Goal: Information Seeking & Learning: Stay updated

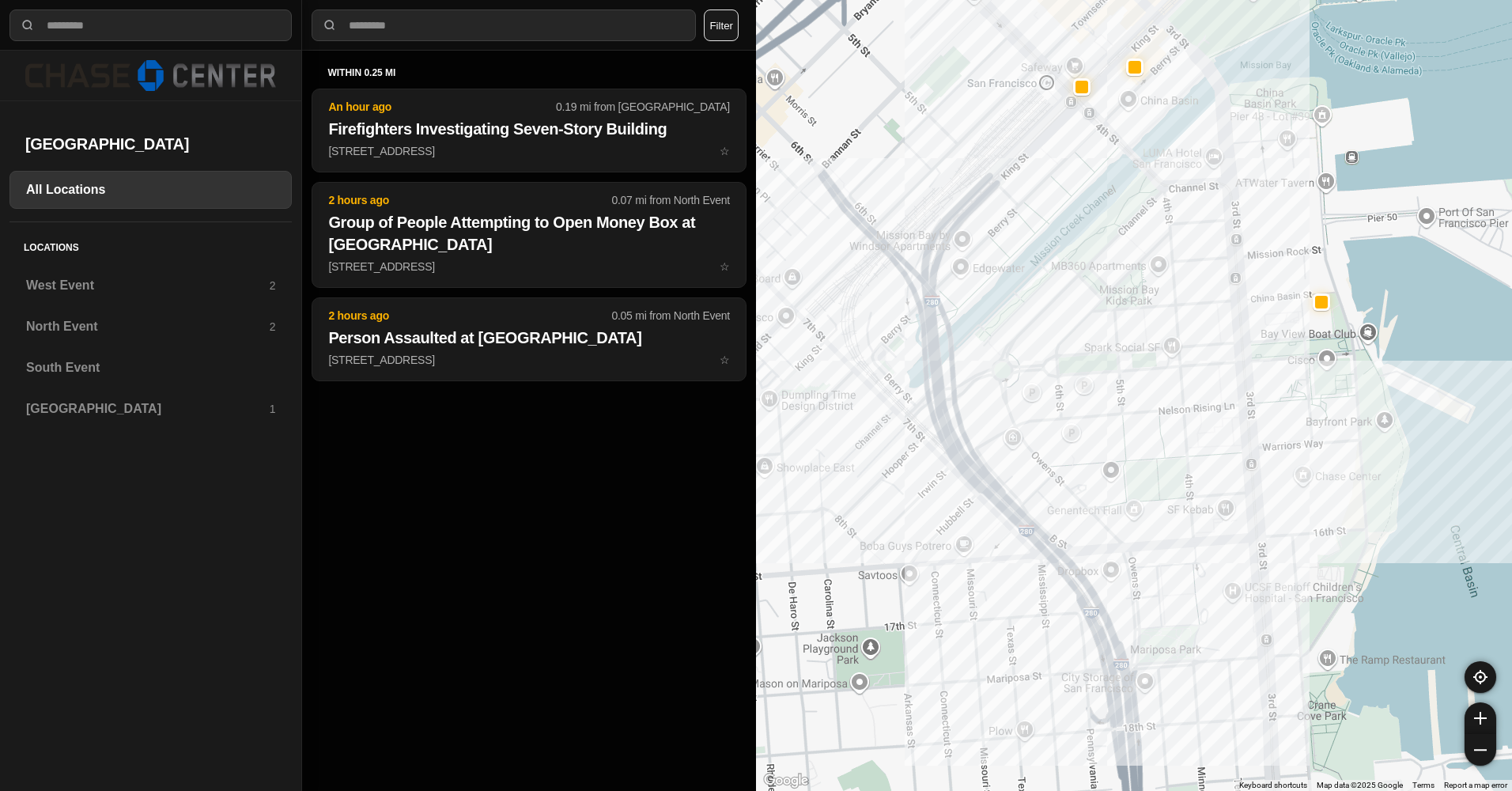
select select "*"
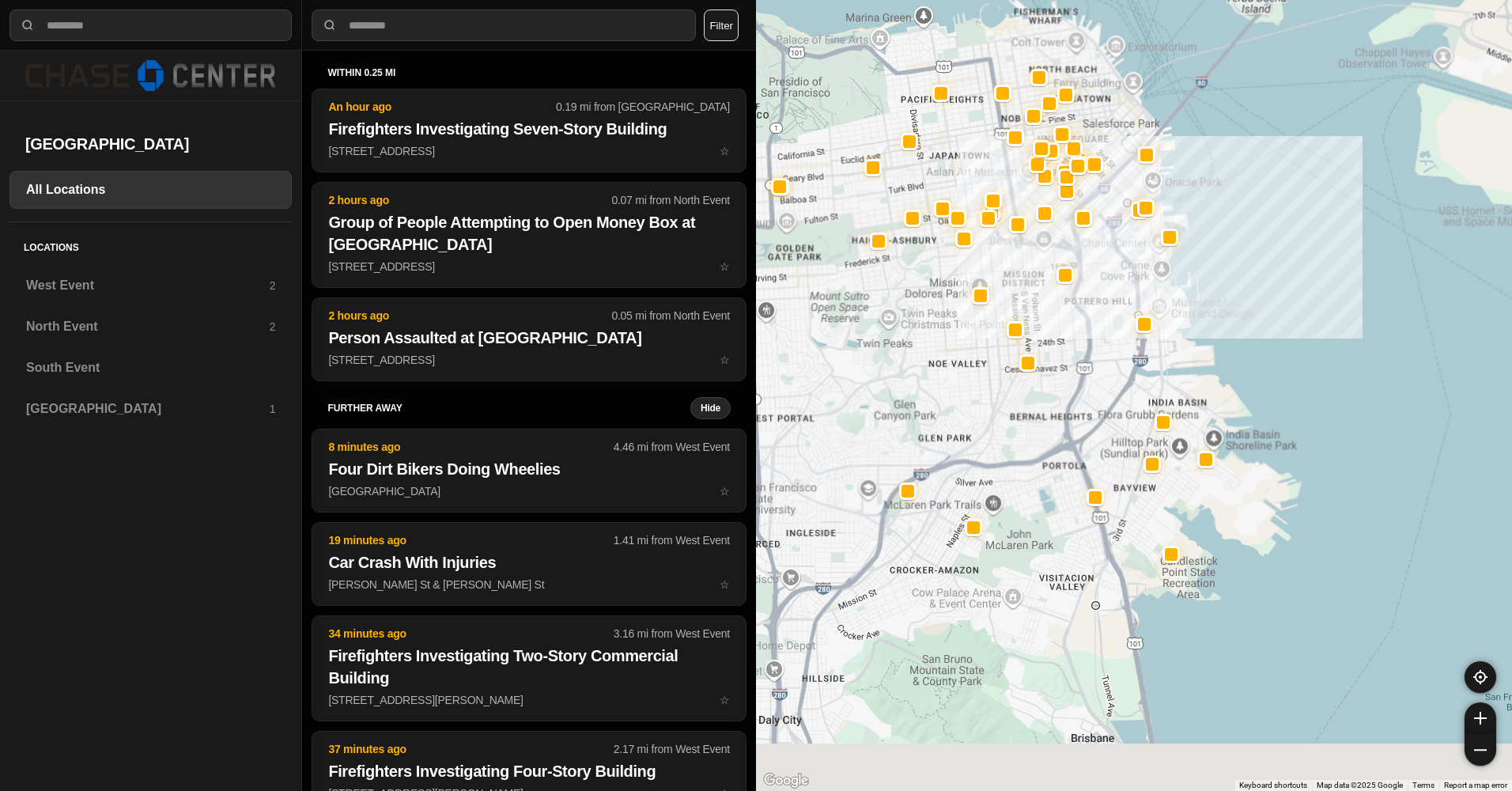
drag, startPoint x: 1224, startPoint y: 640, endPoint x: 1253, endPoint y: 240, distance: 401.0
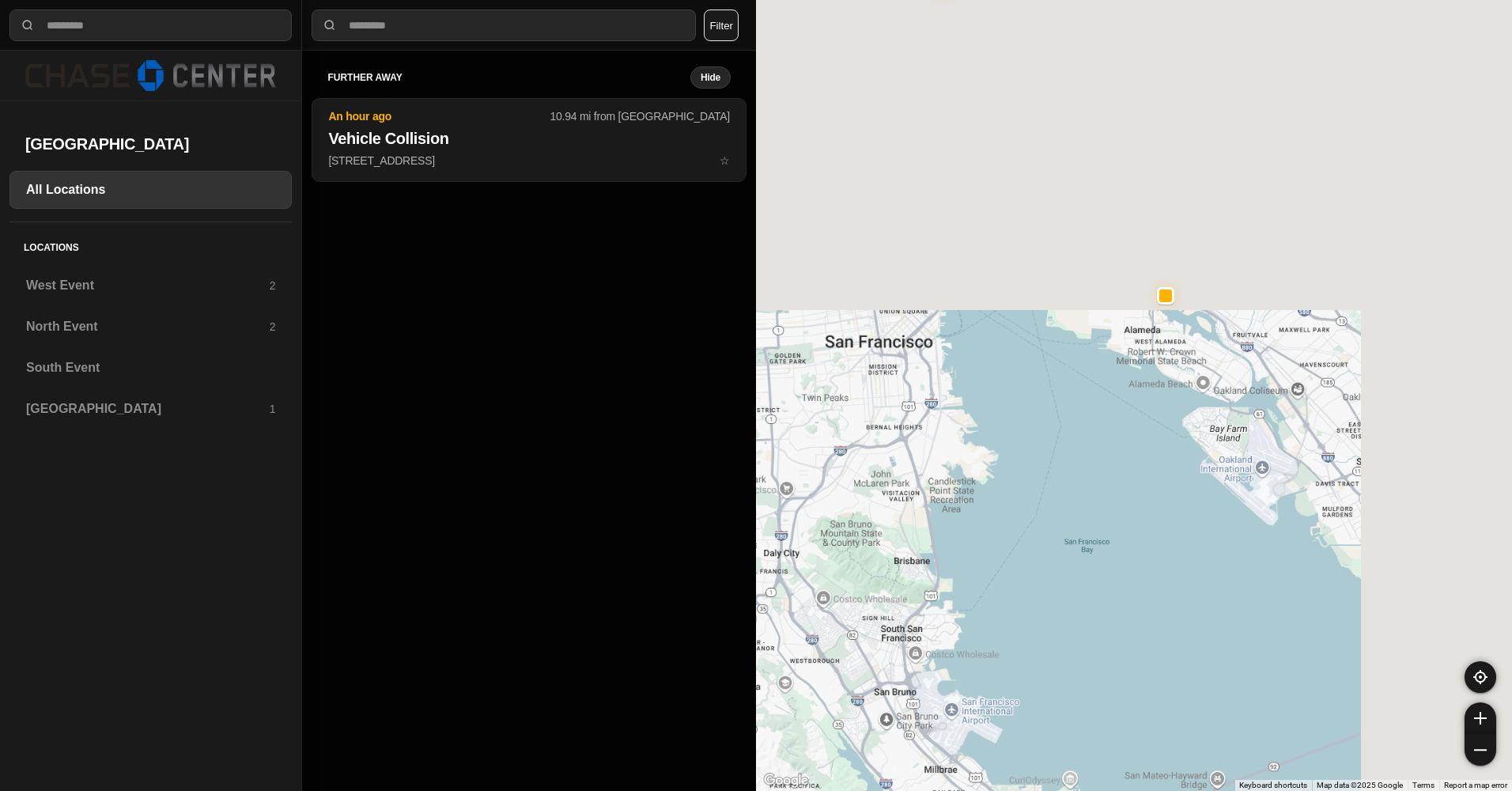
drag, startPoint x: 947, startPoint y: 594, endPoint x: 997, endPoint y: 199, distance: 398.2
click at [997, 199] on div at bounding box center [1133, 396] width 756 height 791
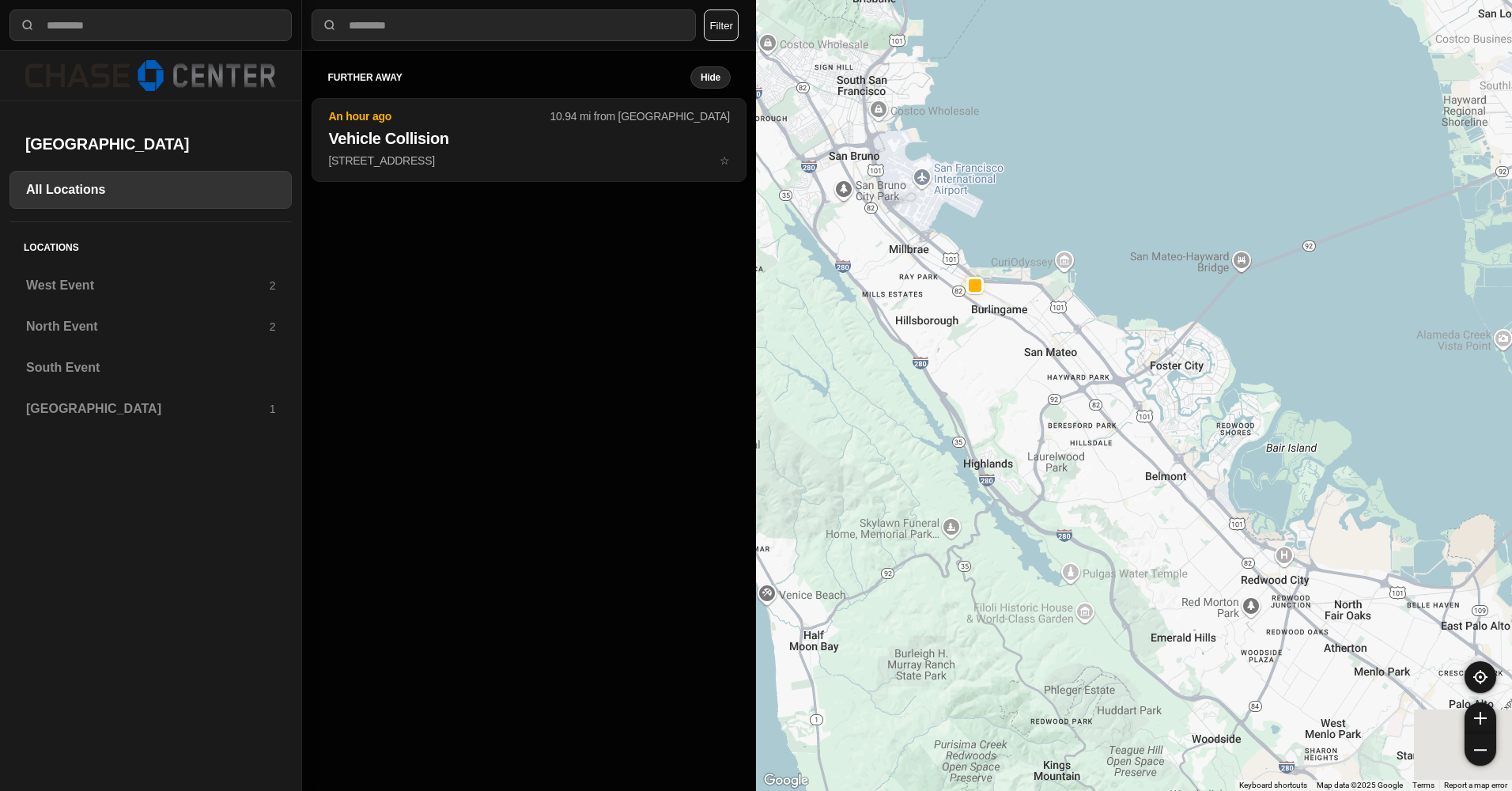
drag, startPoint x: 1081, startPoint y: 431, endPoint x: 881, endPoint y: 436, distance: 200.1
click at [881, 436] on div at bounding box center [1133, 396] width 756 height 791
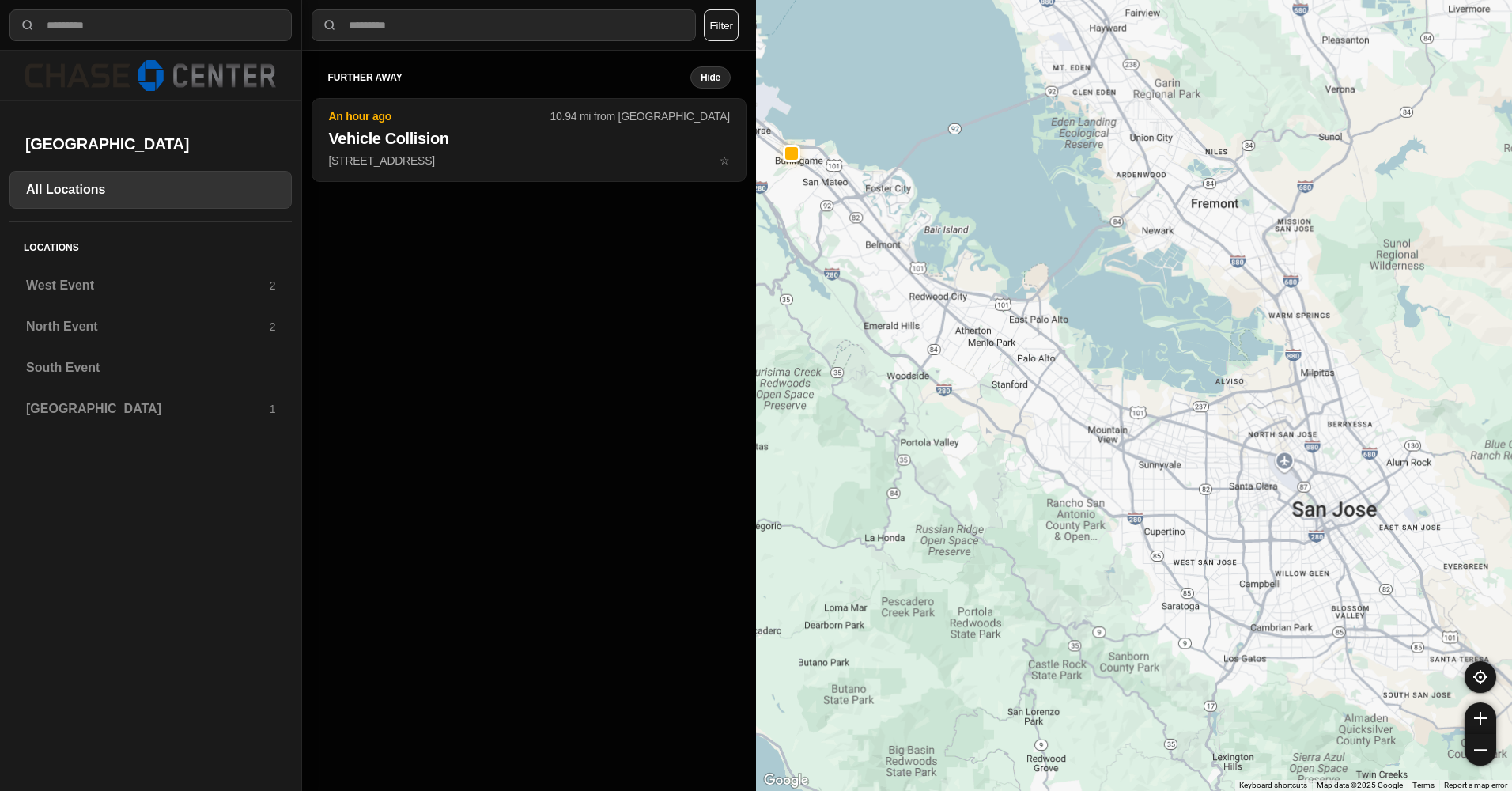
drag, startPoint x: 1163, startPoint y: 411, endPoint x: 889, endPoint y: 227, distance: 330.0
click at [889, 227] on div at bounding box center [1479, 508] width 1518 height 855
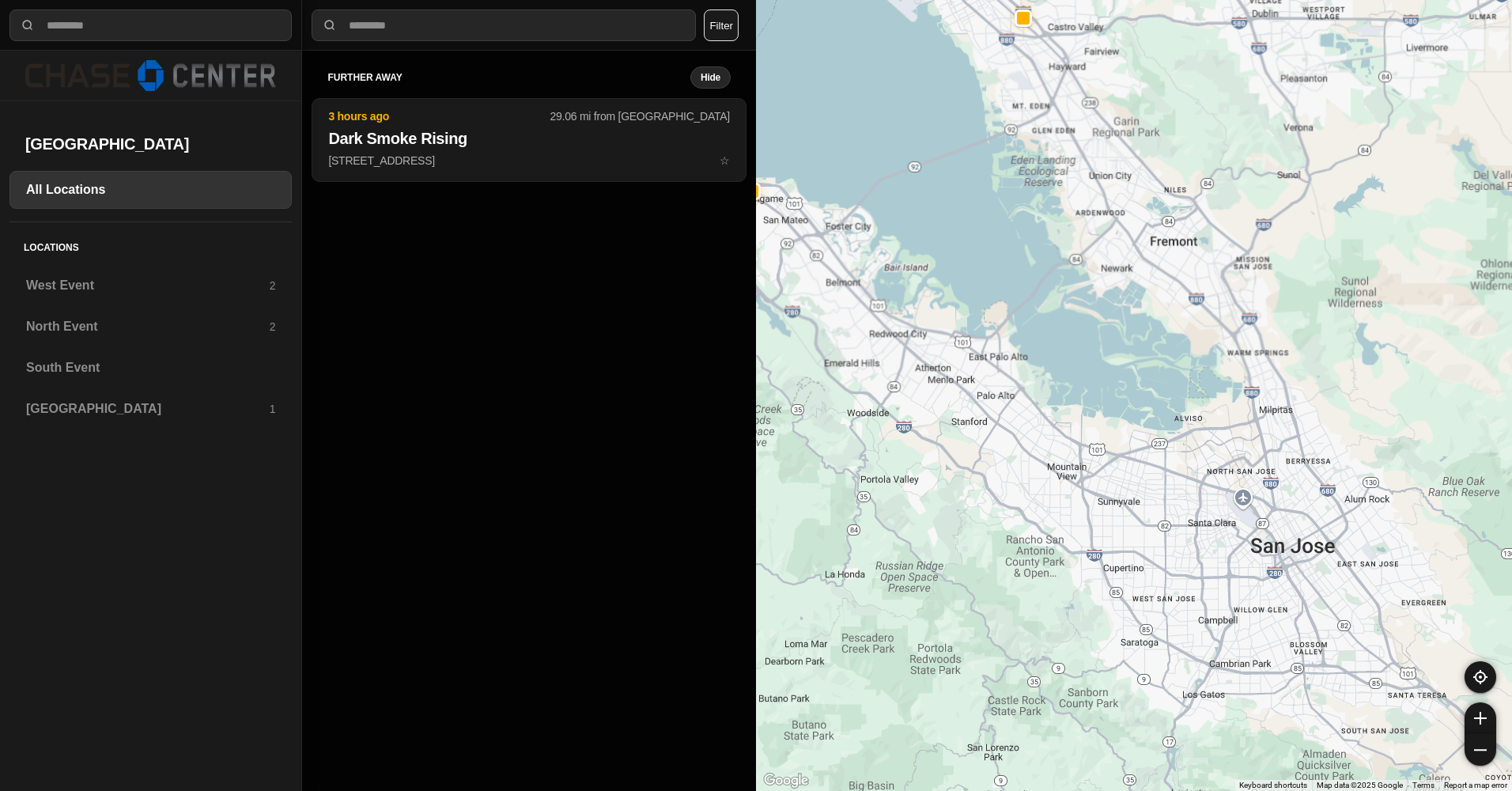
drag, startPoint x: 1148, startPoint y: 462, endPoint x: 1107, endPoint y: 505, distance: 59.4
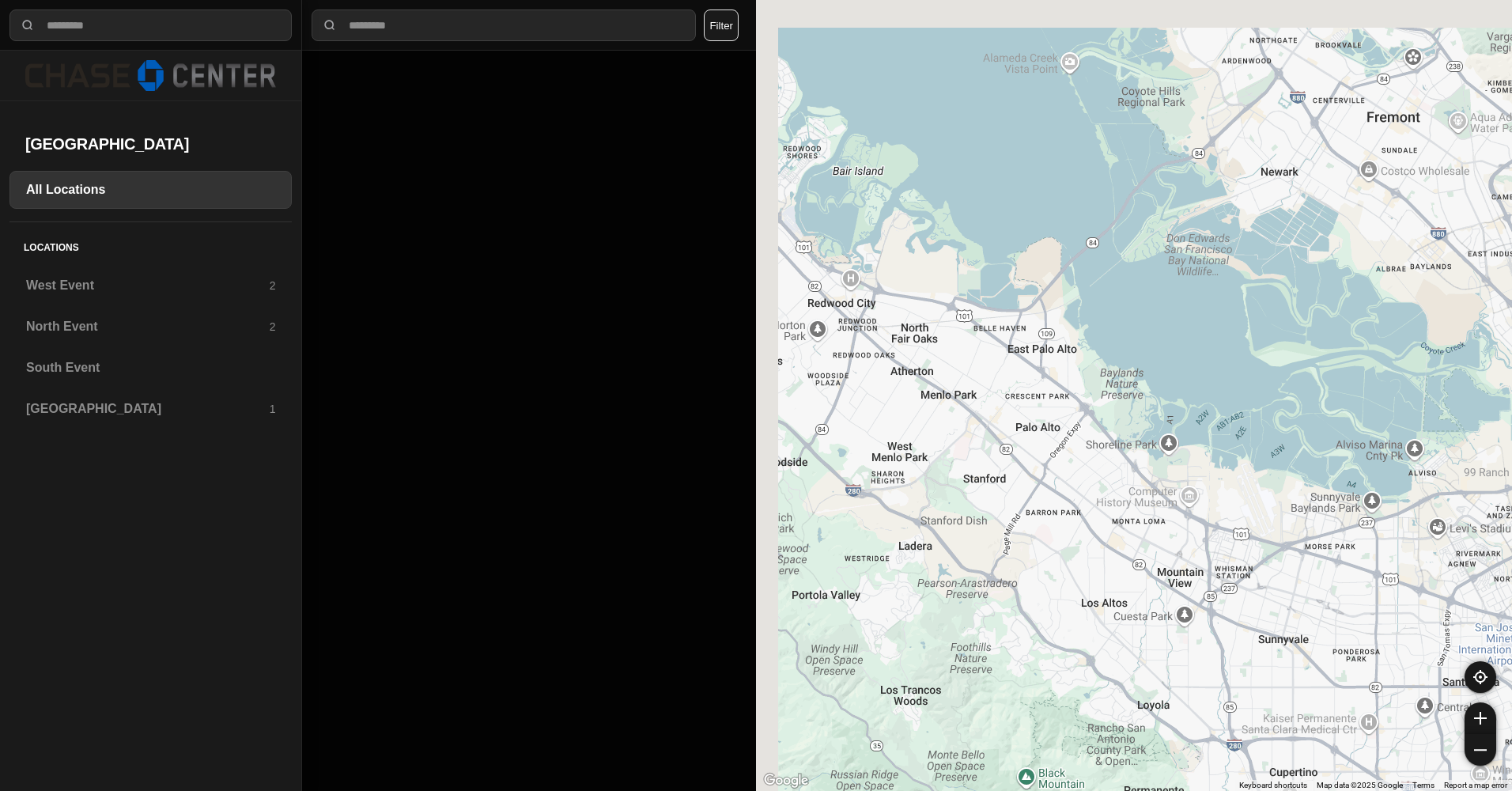
drag, startPoint x: 983, startPoint y: 405, endPoint x: 1191, endPoint y: 564, distance: 261.8
click at [1191, 575] on div at bounding box center [1133, 396] width 756 height 791
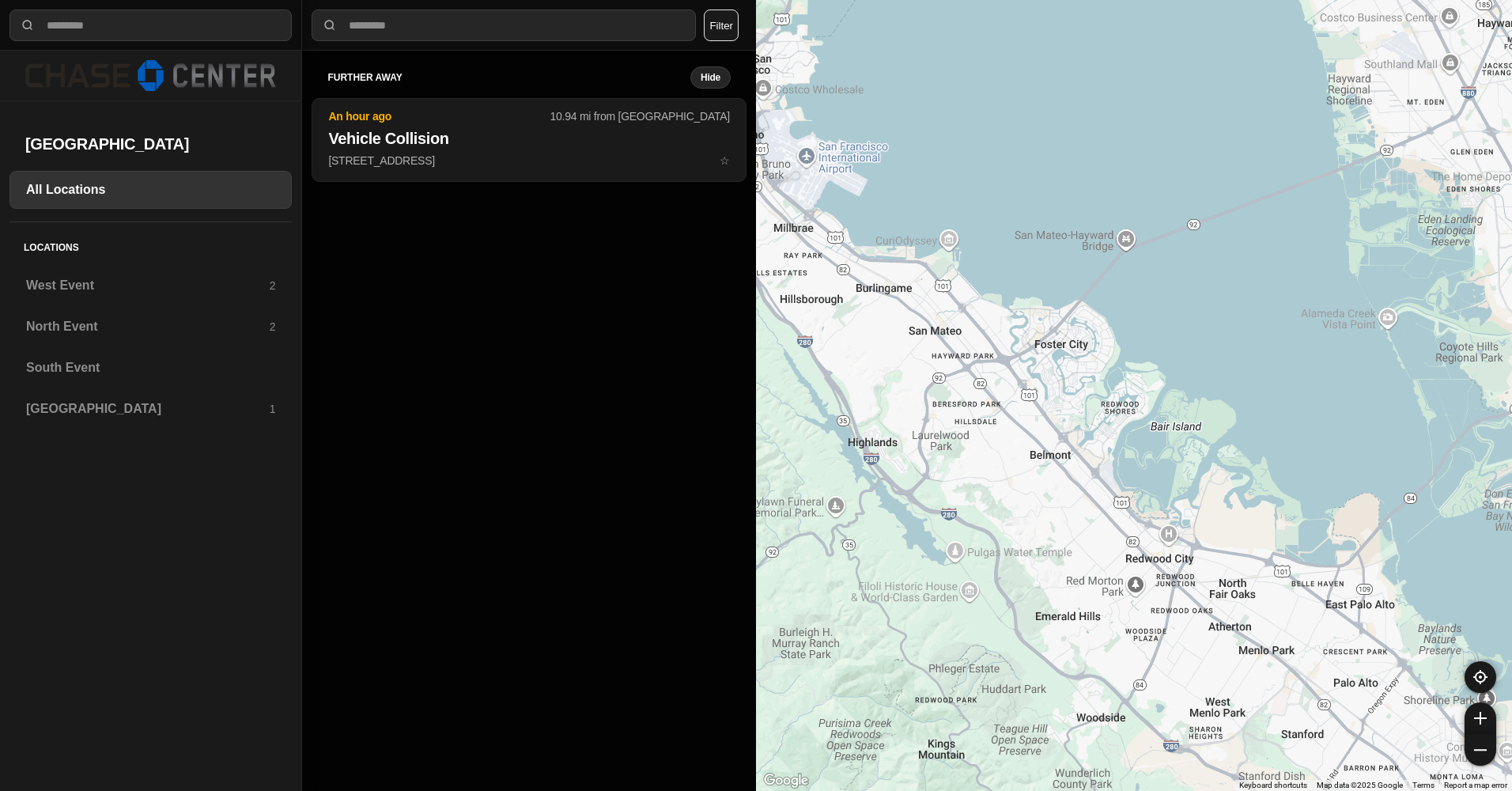
drag, startPoint x: 924, startPoint y: 413, endPoint x: 1239, endPoint y: 611, distance: 372.1
click at [1211, 622] on div at bounding box center [1133, 396] width 756 height 791
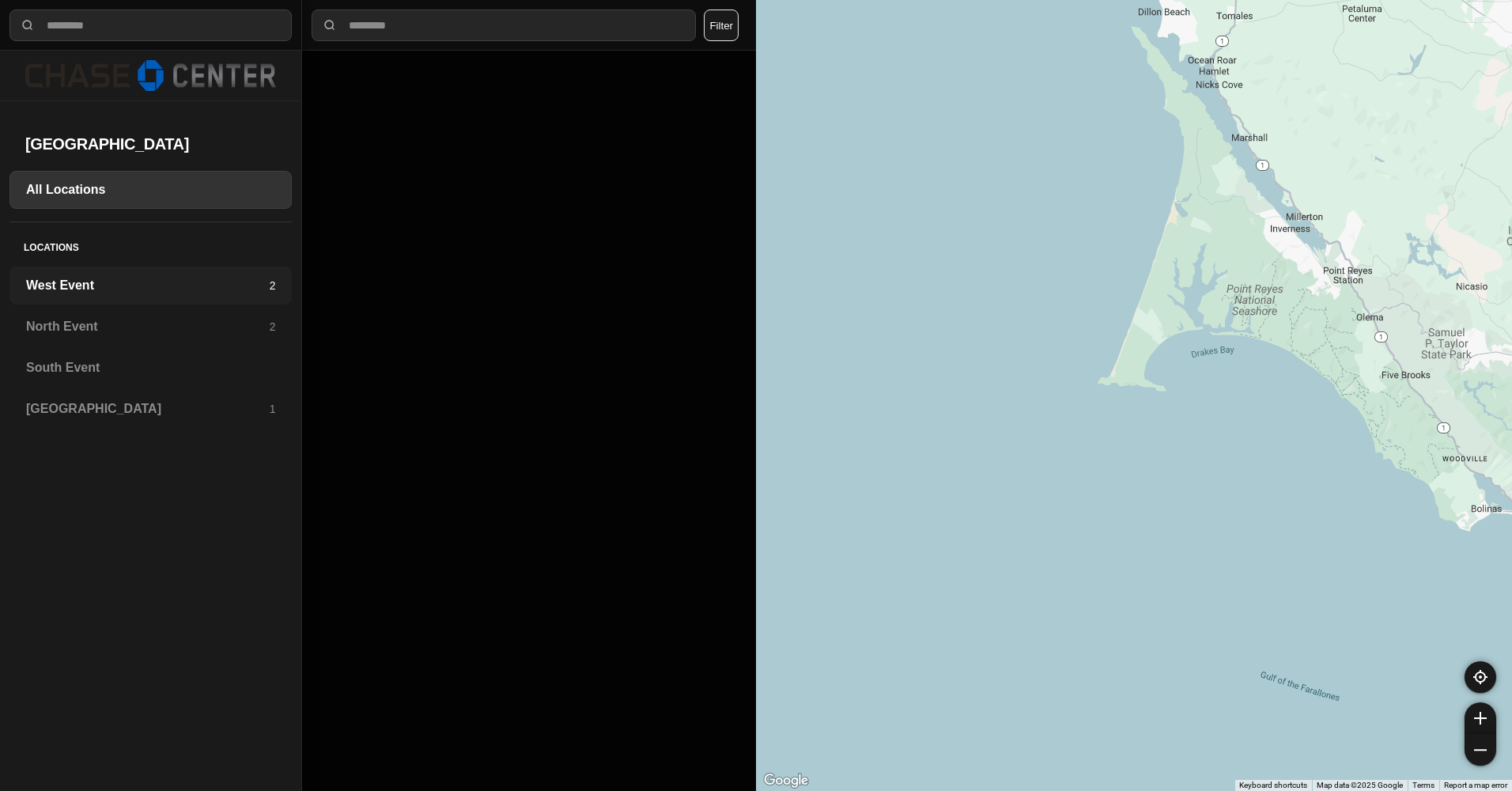
click at [87, 282] on h3 "West Event" at bounding box center [147, 285] width 243 height 19
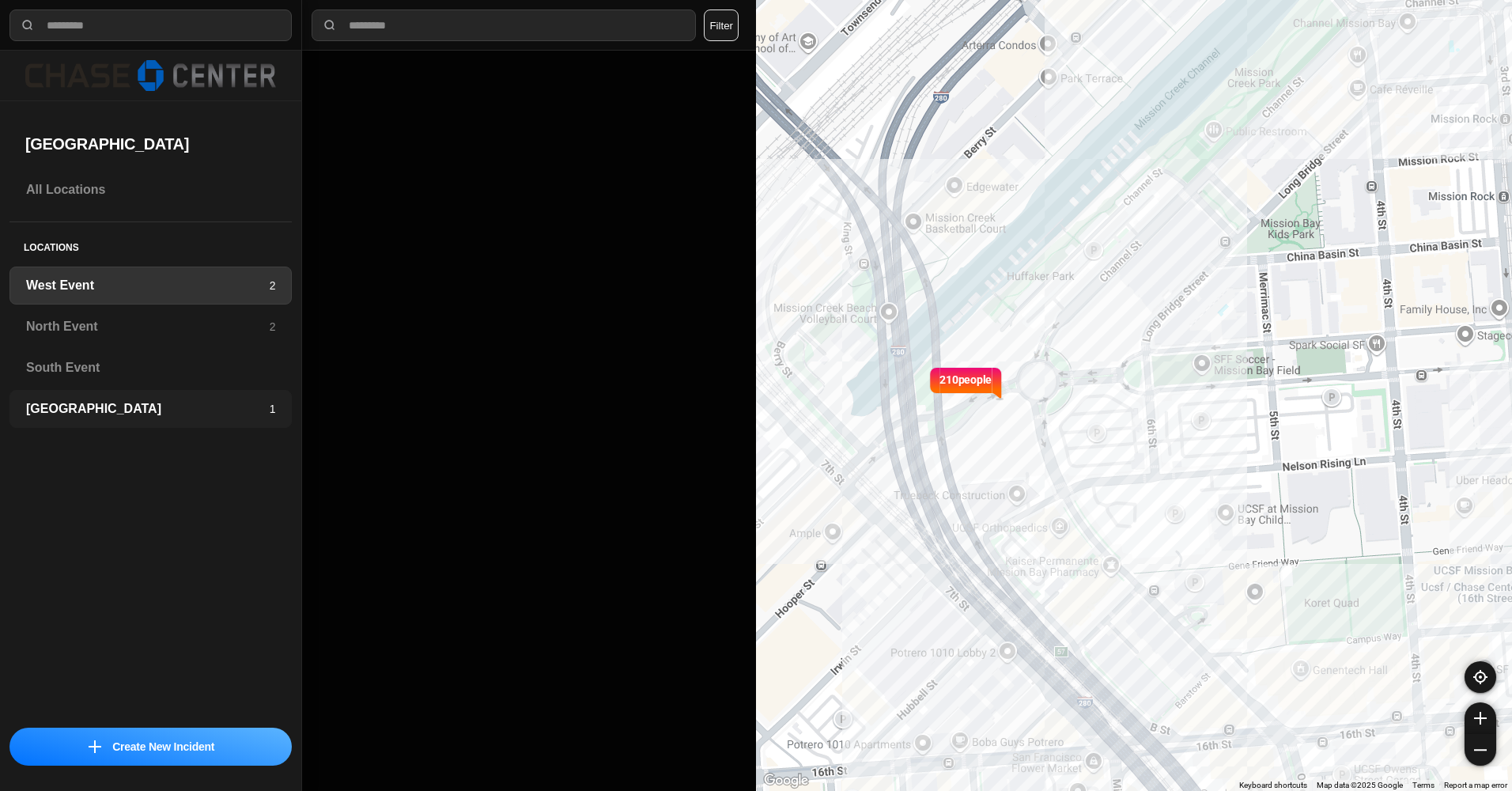
click at [92, 401] on h3 "[GEOGRAPHIC_DATA]" at bounding box center [147, 409] width 243 height 19
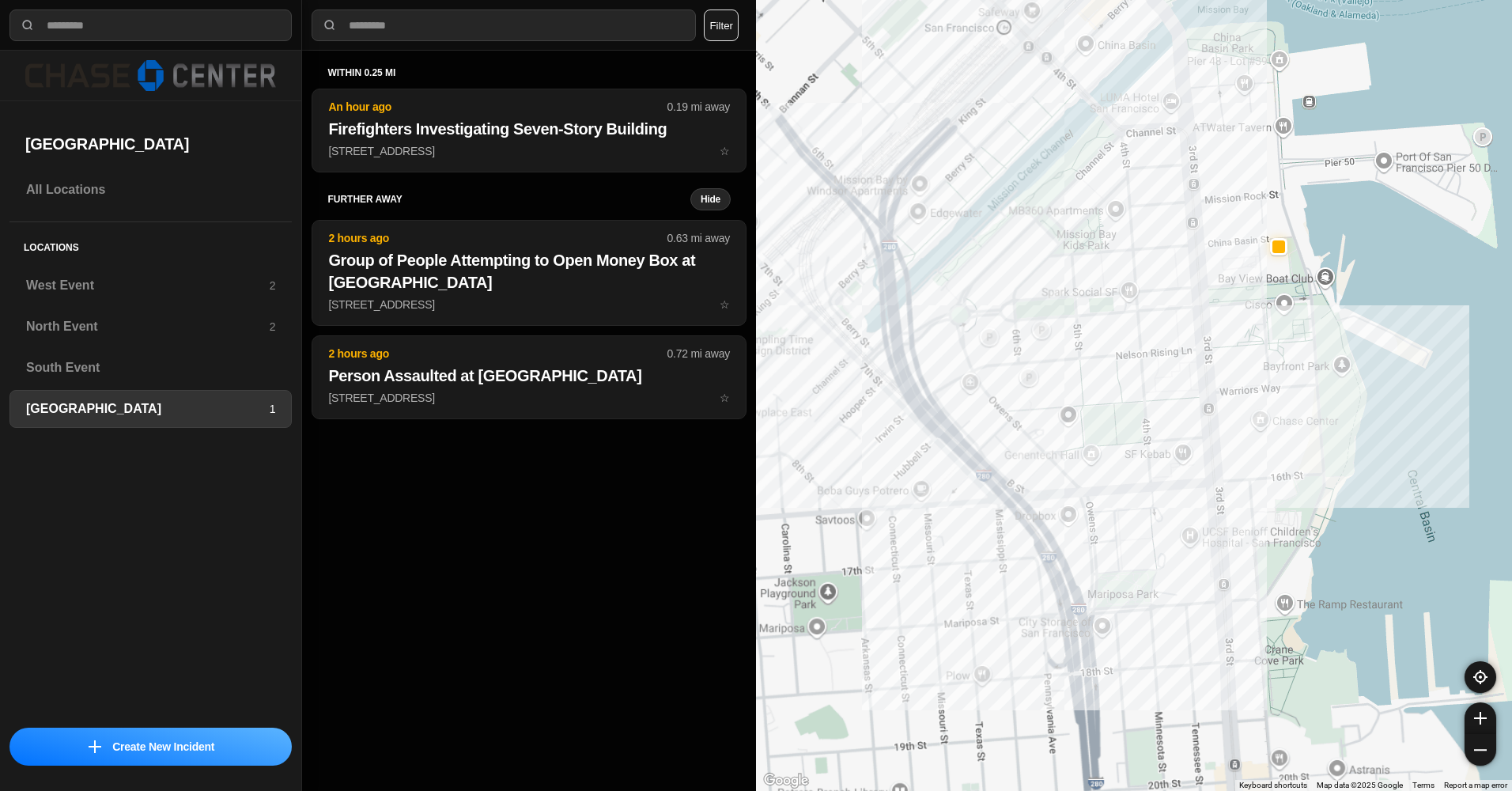
drag, startPoint x: 1000, startPoint y: 269, endPoint x: 1059, endPoint y: 365, distance: 112.7
click at [1059, 365] on div at bounding box center [1133, 396] width 756 height 791
